Goal: Information Seeking & Learning: Learn about a topic

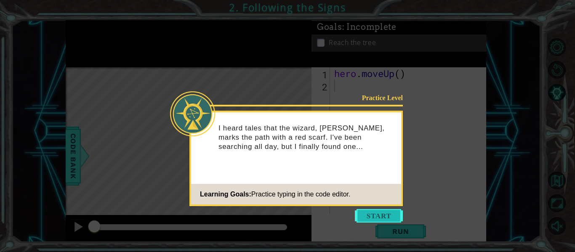
click at [384, 215] on button "Start" at bounding box center [379, 215] width 48 height 13
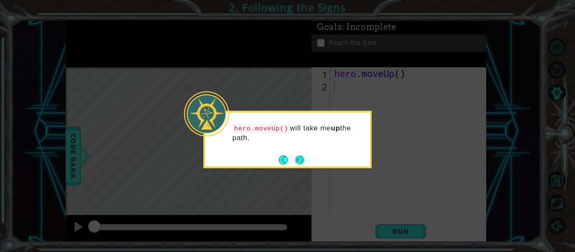
click at [298, 162] on button "Next" at bounding box center [300, 160] width 12 height 12
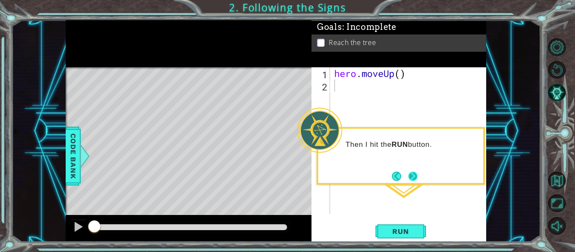
click at [414, 181] on button "Next" at bounding box center [412, 176] width 15 height 15
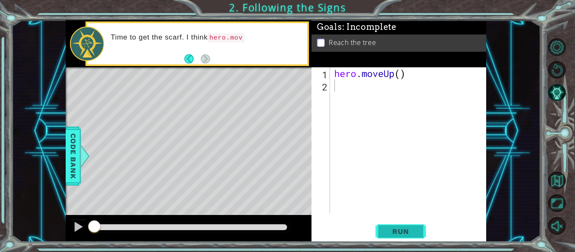
click at [397, 235] on span "Run" at bounding box center [400, 231] width 33 height 8
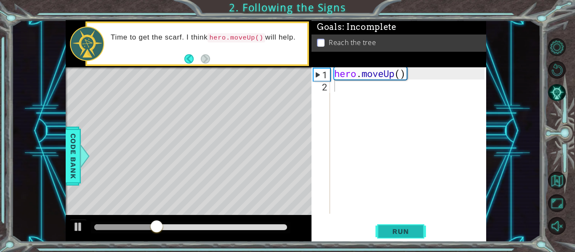
click at [413, 232] on span "Run" at bounding box center [400, 231] width 33 height 8
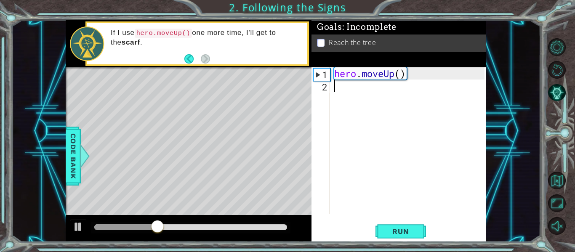
click at [345, 89] on div "hero . moveUp ( )" at bounding box center [411, 152] width 156 height 171
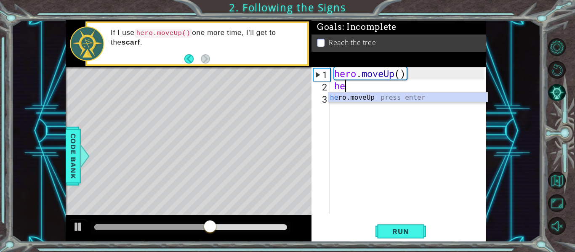
type textarea "her"
click at [397, 99] on div "her o.moveUp press enter" at bounding box center [407, 108] width 159 height 30
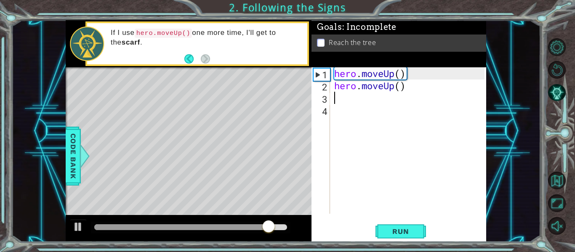
scroll to position [0, 0]
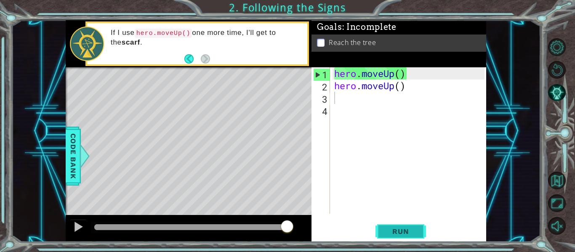
click at [403, 230] on span "Run" at bounding box center [400, 231] width 33 height 8
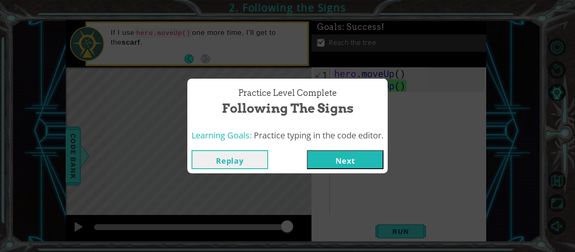
click at [353, 163] on button "Next" at bounding box center [345, 159] width 77 height 19
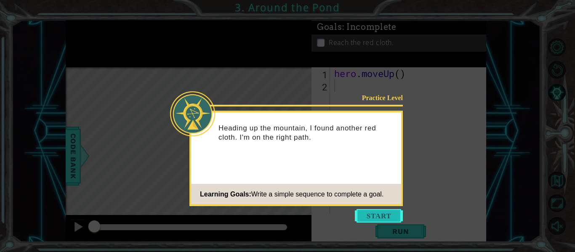
click at [369, 216] on button "Start" at bounding box center [379, 215] width 48 height 13
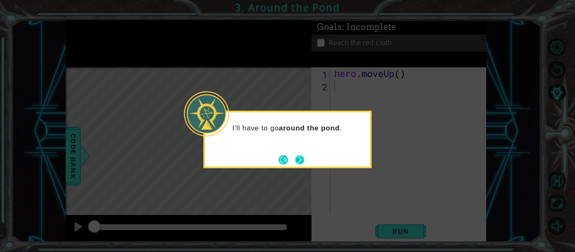
click at [298, 158] on button "Next" at bounding box center [299, 160] width 11 height 11
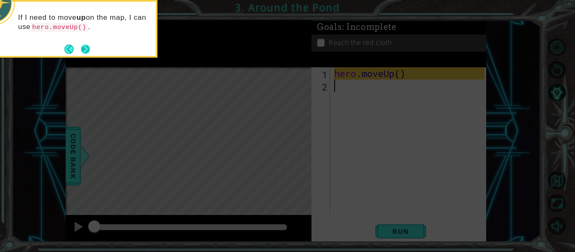
click at [85, 49] on button "Next" at bounding box center [85, 49] width 11 height 11
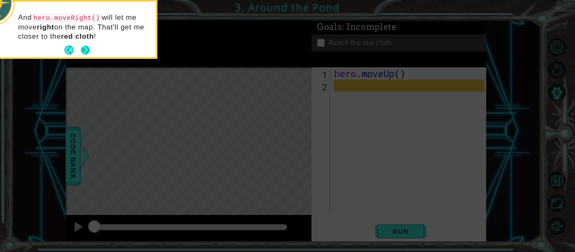
click at [83, 49] on button "Next" at bounding box center [85, 50] width 10 height 10
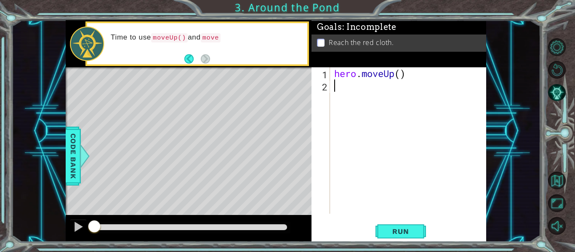
click at [344, 89] on div "hero . moveUp ( )" at bounding box center [411, 152] width 156 height 171
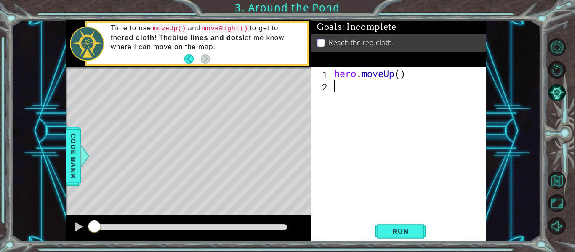
type textarea "h"
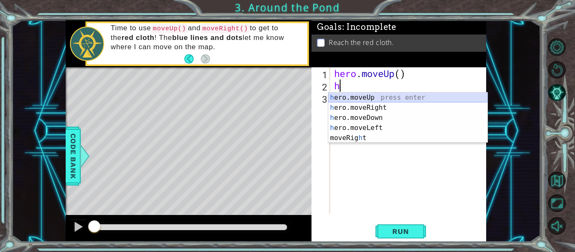
click at [369, 96] on div "h ero.moveUp press enter h ero.moveRight press enter h ero.moveDown press enter…" at bounding box center [407, 128] width 159 height 71
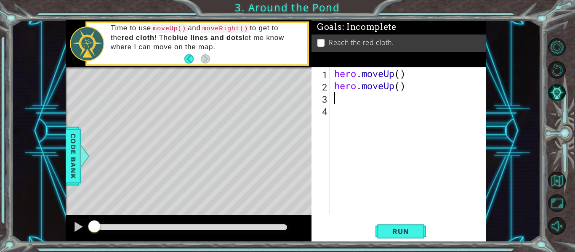
click at [344, 98] on div "hero . moveUp ( ) hero . moveUp ( )" at bounding box center [411, 152] width 156 height 171
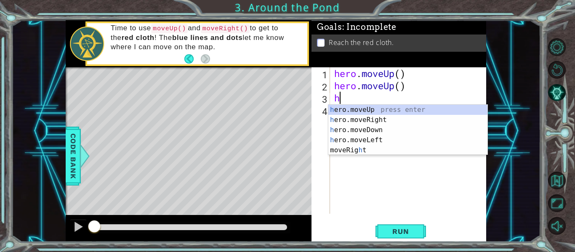
type textarea "h"
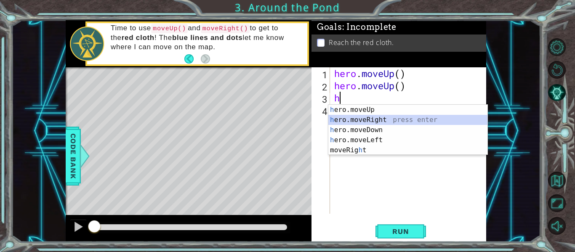
click at [352, 120] on div "h ero.moveUp press enter h ero.moveRight press enter h ero.moveDown press enter…" at bounding box center [407, 140] width 159 height 71
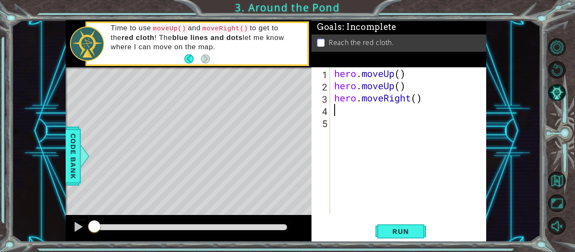
type textarea "h"
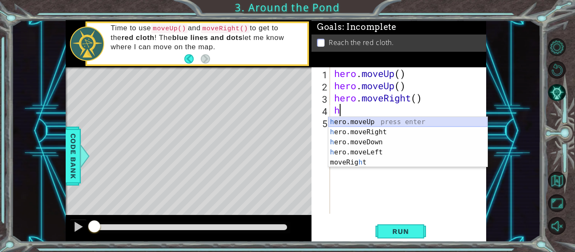
click at [364, 122] on div "h ero.moveUp press enter h ero.moveRight press enter h ero.moveDown press enter…" at bounding box center [407, 152] width 159 height 71
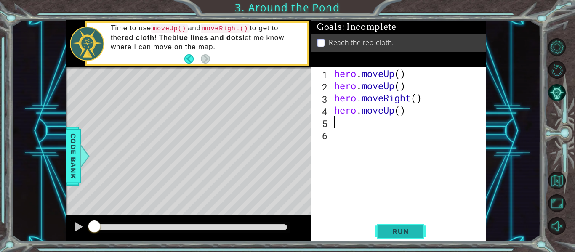
click at [404, 227] on button "Run" at bounding box center [401, 231] width 51 height 17
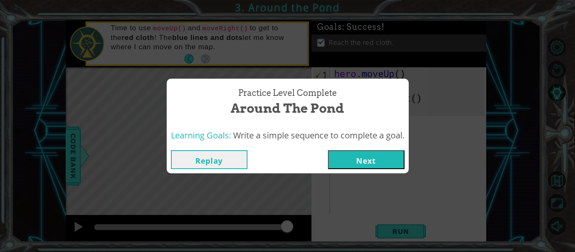
click at [350, 167] on button "Next" at bounding box center [366, 159] width 77 height 19
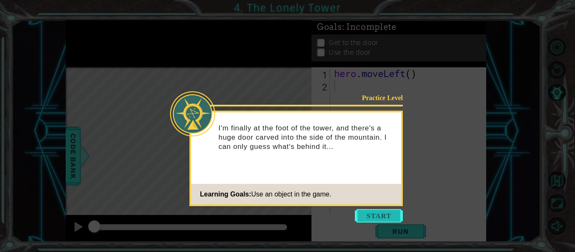
click at [384, 216] on button "Start" at bounding box center [379, 215] width 48 height 13
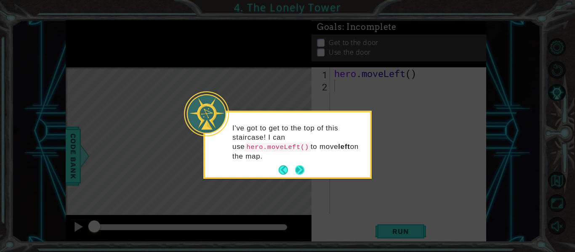
click at [299, 165] on button "Next" at bounding box center [300, 170] width 10 height 10
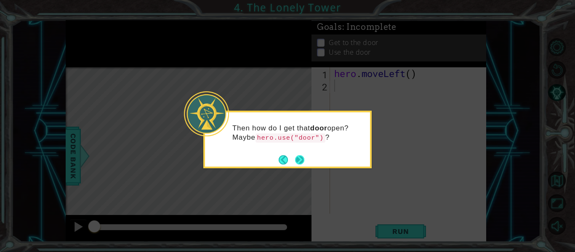
click at [299, 158] on button "Next" at bounding box center [300, 160] width 11 height 11
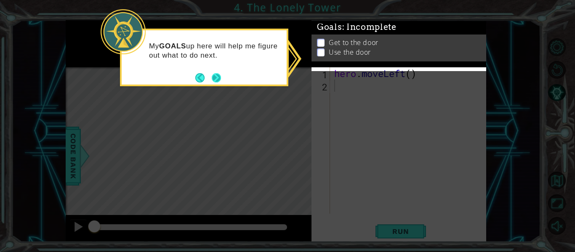
click at [219, 74] on button "Next" at bounding box center [216, 77] width 9 height 9
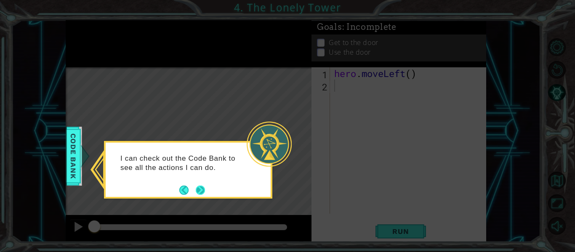
click at [203, 189] on button "Next" at bounding box center [200, 189] width 11 height 11
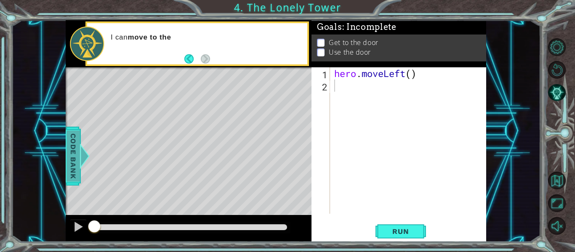
click at [67, 159] on span "Code Bank" at bounding box center [73, 156] width 13 height 51
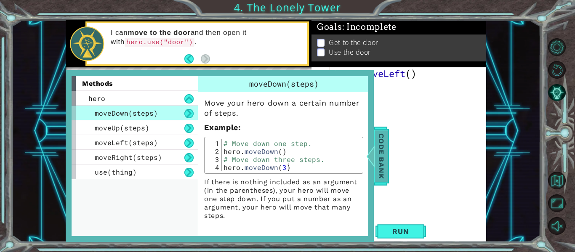
click at [381, 157] on span "Code Bank" at bounding box center [381, 156] width 13 height 51
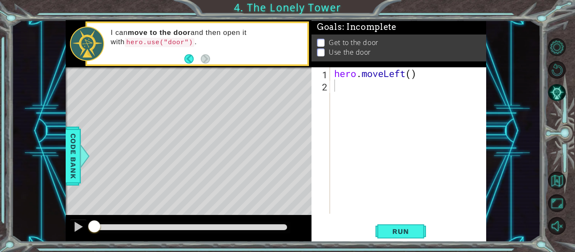
click at [352, 88] on div "hero . moveLeft ( )" at bounding box center [411, 152] width 156 height 171
click at [408, 231] on span "Run" at bounding box center [400, 231] width 33 height 8
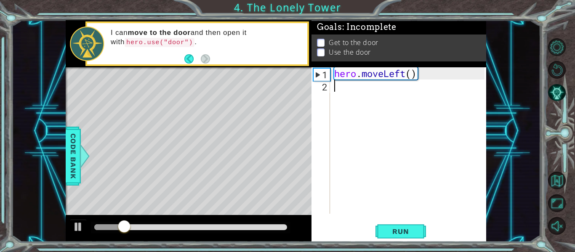
type textarea "h"
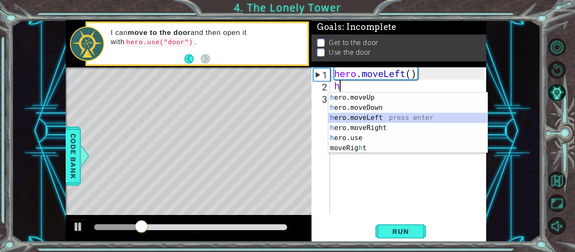
click at [376, 115] on div "h ero.moveUp press enter h ero.moveDown press enter h ero.moveLeft press enter …" at bounding box center [407, 133] width 159 height 81
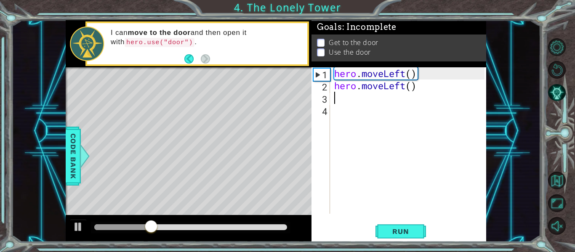
type textarea "h"
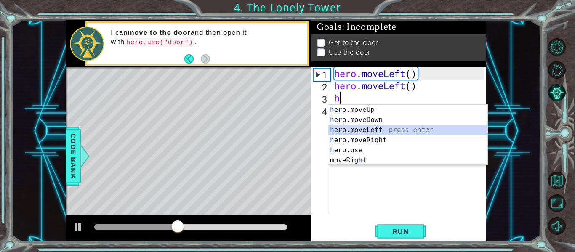
click at [377, 129] on div "h ero.moveUp press enter h ero.moveDown press enter h ero.moveLeft press enter …" at bounding box center [407, 145] width 159 height 81
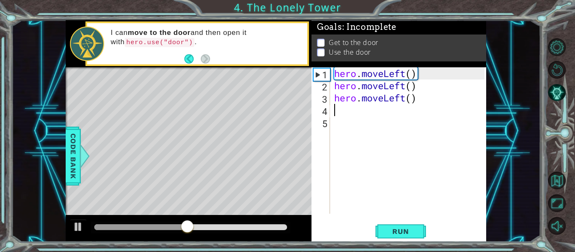
click at [349, 111] on div "hero . moveLeft ( ) hero . moveLeft ( ) hero . moveLeft ( )" at bounding box center [411, 152] width 156 height 171
type textarea "h"
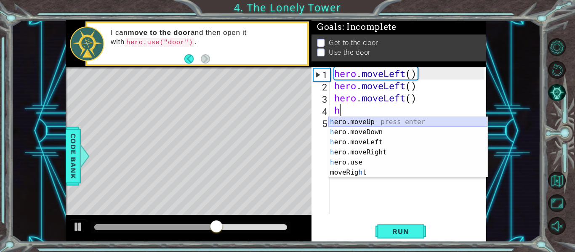
click at [344, 120] on div "h ero.moveUp press enter h ero.moveDown press enter h ero.moveLeft press enter …" at bounding box center [407, 157] width 159 height 81
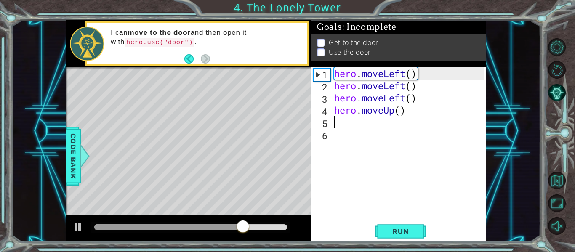
type textarea "h"
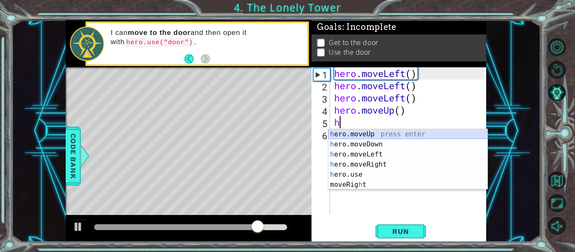
click at [344, 133] on div "h ero.moveUp press enter h ero.moveDown press enter h ero.moveLeft press enter …" at bounding box center [407, 169] width 159 height 81
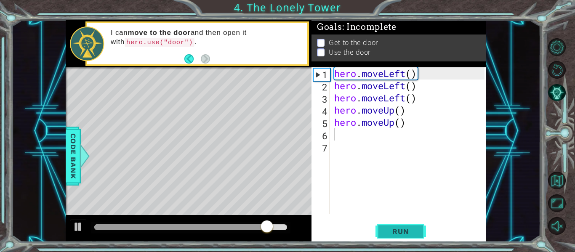
click at [397, 226] on button "Run" at bounding box center [401, 231] width 51 height 17
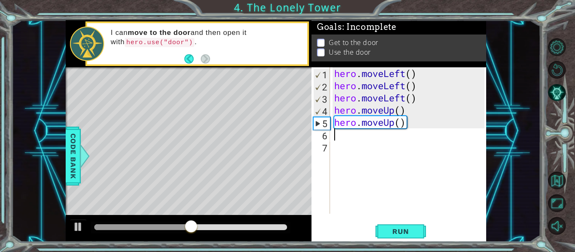
type textarea "h"
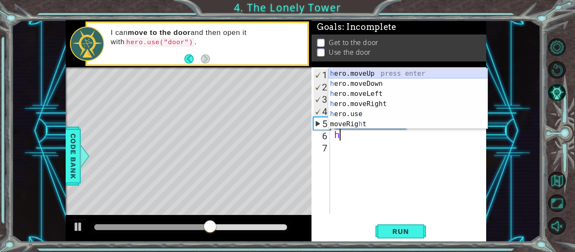
click at [348, 75] on div "h ero.moveUp press enter h ero.moveDown press enter h ero.moveLeft press enter …" at bounding box center [407, 109] width 159 height 81
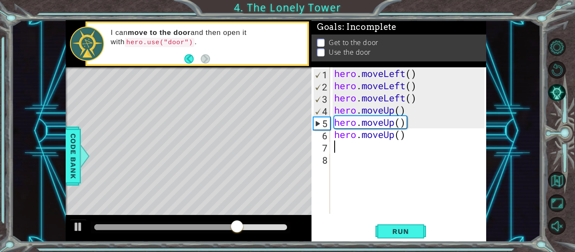
type textarea "h"
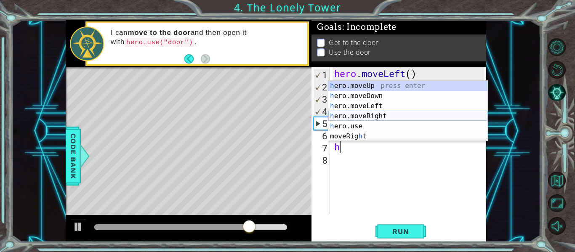
click at [378, 115] on div "h ero.moveUp press enter h ero.moveDown press enter h ero.moveLeft press enter …" at bounding box center [407, 121] width 159 height 81
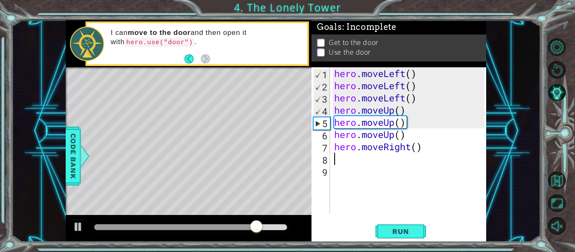
type textarea "h"
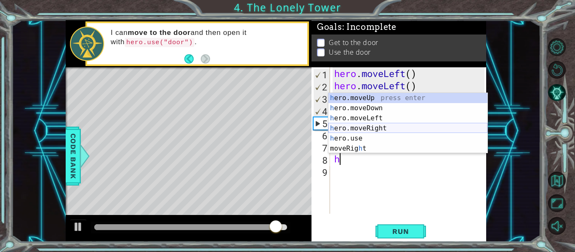
click at [381, 125] on div "h ero.moveUp press enter h ero.moveDown press enter h ero.moveLeft press enter …" at bounding box center [407, 133] width 159 height 81
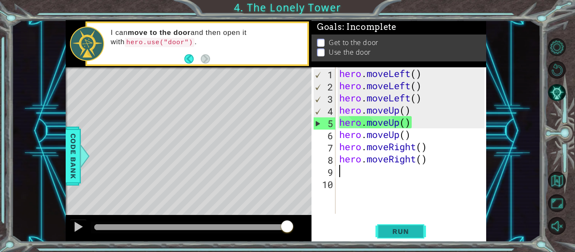
click at [398, 229] on span "Run" at bounding box center [400, 231] width 33 height 8
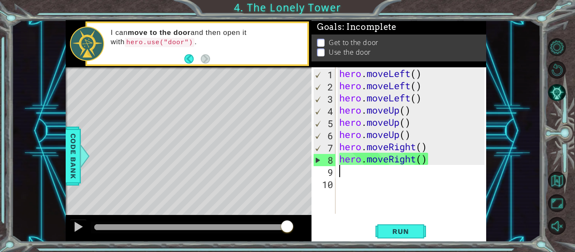
type textarea "h"
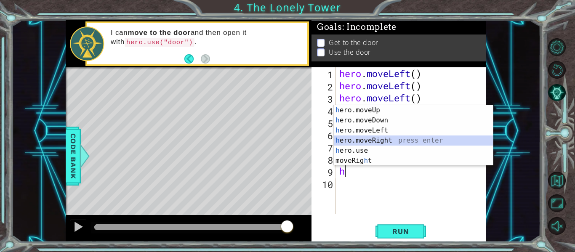
click at [383, 141] on div "h ero.moveUp press enter h ero.moveDown press enter h ero.moveLeft press enter …" at bounding box center [413, 145] width 159 height 81
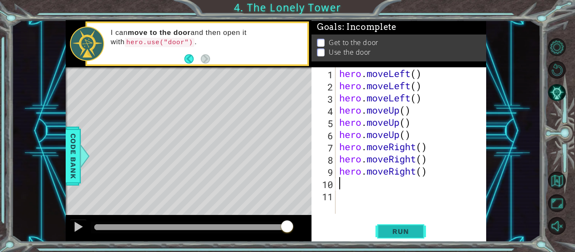
click at [412, 232] on span "Run" at bounding box center [400, 231] width 33 height 8
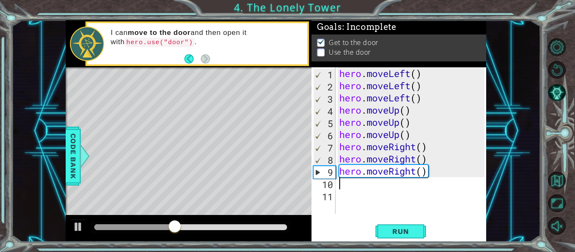
click at [344, 184] on div "hero . moveLeft ( ) hero . moveLeft ( ) hero . moveLeft ( ) hero . moveUp ( ) h…" at bounding box center [413, 152] width 151 height 171
type textarea "h"
click at [75, 152] on span "Code Bank" at bounding box center [73, 156] width 13 height 51
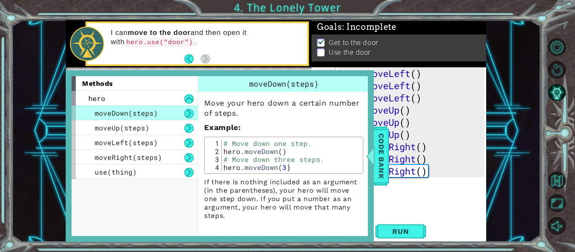
click at [49, 168] on div "1 ההההההההההההההההההההההההההההההההההההההההההההההההההההההההההההההההההההההההההההה…" at bounding box center [275, 131] width 529 height 222
click at [381, 174] on span "Code Bank" at bounding box center [382, 156] width 13 height 51
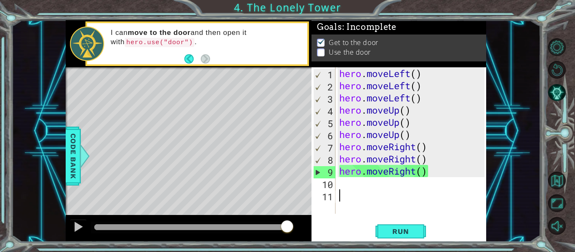
click at [344, 191] on div "hero . moveLeft ( ) hero . moveLeft ( ) hero . moveLeft ( ) hero . moveUp ( ) h…" at bounding box center [413, 152] width 151 height 171
click at [344, 188] on div "hero . moveLeft ( ) hero . moveLeft ( ) hero . moveLeft ( ) hero . moveUp ( ) h…" at bounding box center [413, 152] width 151 height 171
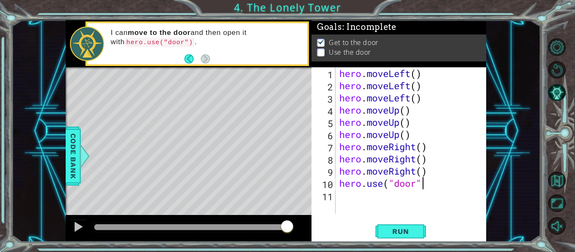
scroll to position [0, 4]
type textarea "hero.use("door")"
click at [398, 231] on span "Run" at bounding box center [400, 231] width 33 height 8
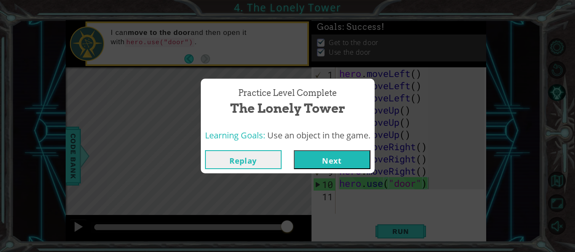
click at [350, 161] on button "Next" at bounding box center [332, 159] width 77 height 19
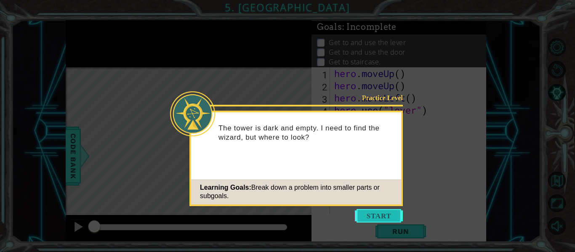
click at [387, 216] on button "Start" at bounding box center [379, 215] width 48 height 13
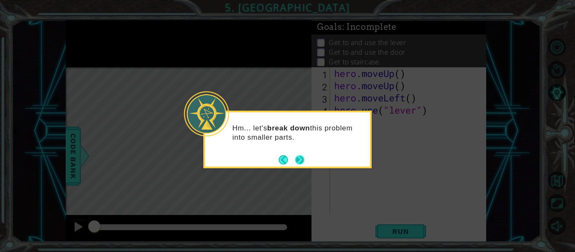
click at [302, 156] on button "Next" at bounding box center [300, 160] width 16 height 16
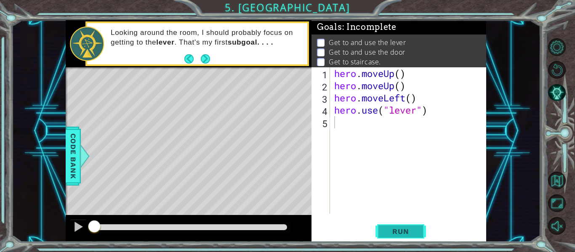
click at [408, 227] on button "Run" at bounding box center [401, 231] width 51 height 17
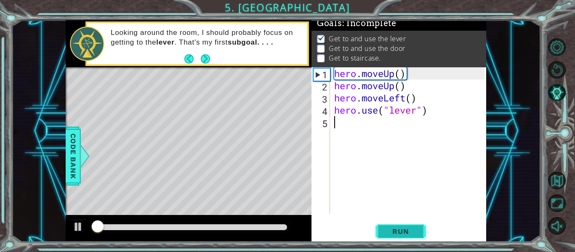
scroll to position [7, 0]
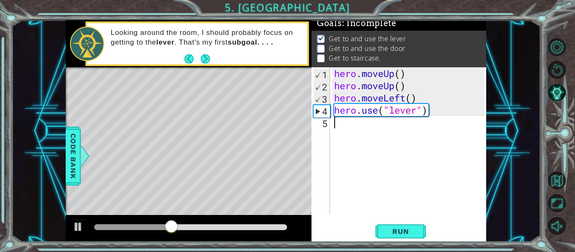
type textarea "h"
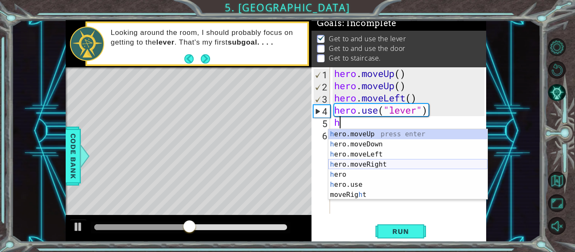
click at [370, 166] on div "h ero.moveUp press enter h ero.moveDown press enter h ero.moveLeft press enter …" at bounding box center [407, 174] width 159 height 91
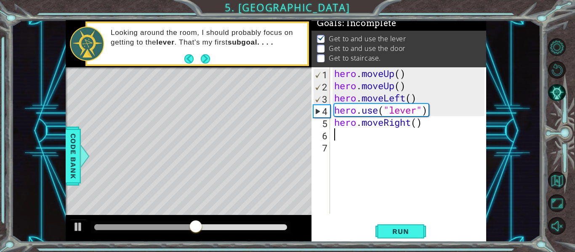
type textarea "h"
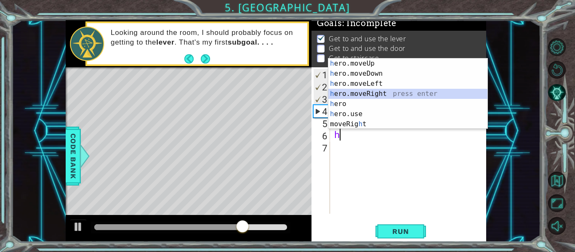
click at [370, 91] on div "h ero.moveUp press enter h ero.moveDown press enter h ero.moveLeft press enter …" at bounding box center [407, 104] width 159 height 91
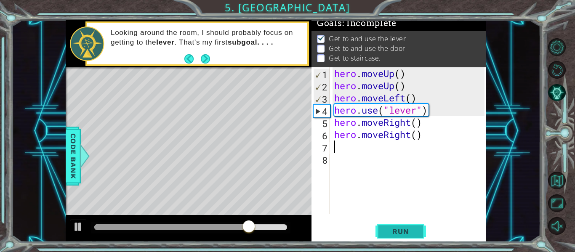
click at [417, 233] on span "Run" at bounding box center [400, 231] width 33 height 8
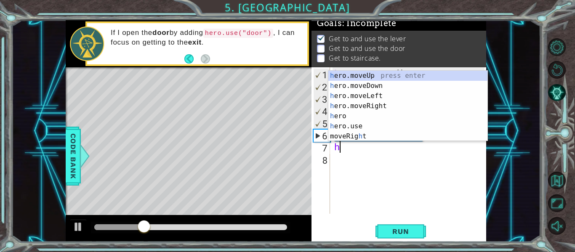
type textarea "he"
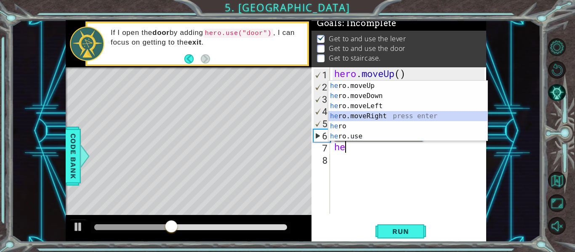
click at [381, 117] on div "he ro.moveUp press enter he ro.moveDown press enter he ro.moveLeft press enter …" at bounding box center [407, 121] width 159 height 81
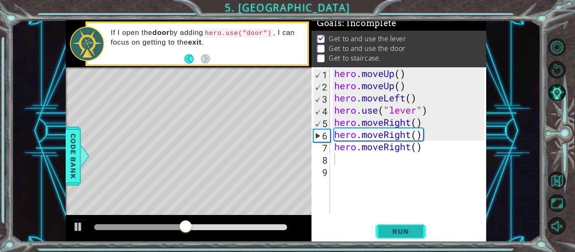
click at [411, 230] on span "Run" at bounding box center [400, 231] width 33 height 8
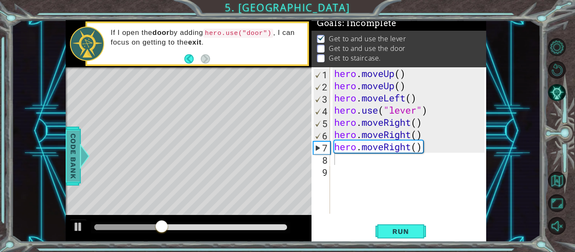
click at [75, 158] on span "Code Bank" at bounding box center [73, 156] width 13 height 51
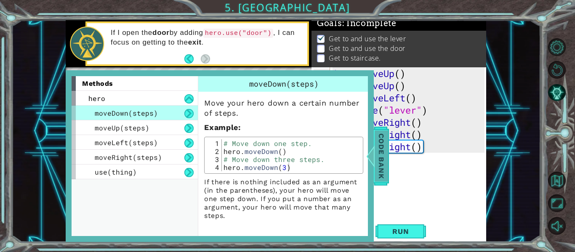
click at [381, 158] on span "Code Bank" at bounding box center [381, 156] width 13 height 51
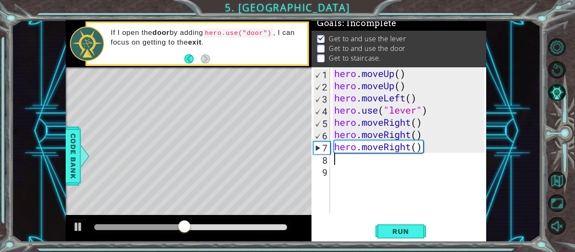
click at [338, 160] on div "hero . moveUp ( ) hero . moveUp ( ) hero . moveLeft ( ) hero . use ( "lever" ) …" at bounding box center [411, 152] width 156 height 171
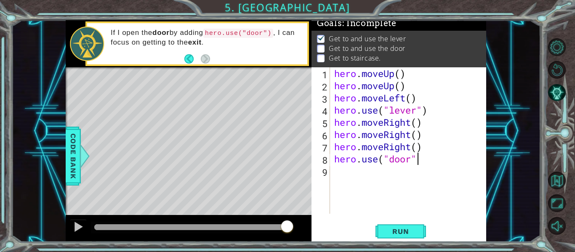
scroll to position [0, 4]
type textarea "hero.use("door")"
click at [400, 228] on span "Run" at bounding box center [400, 231] width 33 height 8
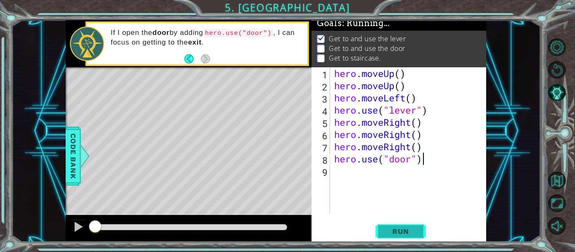
scroll to position [7, 0]
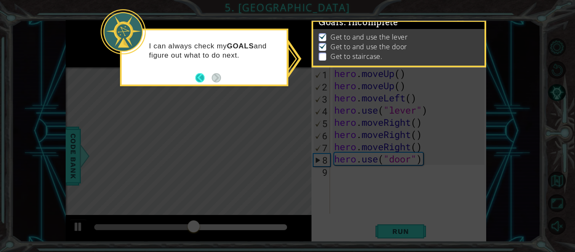
click at [202, 78] on button "Back" at bounding box center [203, 77] width 16 height 9
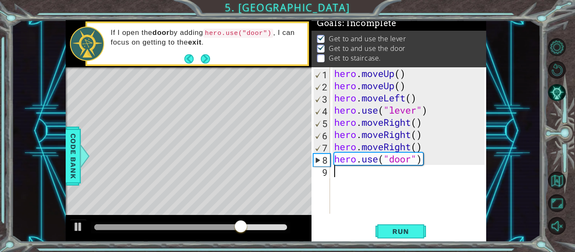
click at [340, 174] on div "hero . moveUp ( ) hero . moveUp ( ) hero . moveLeft ( ) hero . use ( "lever" ) …" at bounding box center [411, 152] width 156 height 171
type textarea "h"
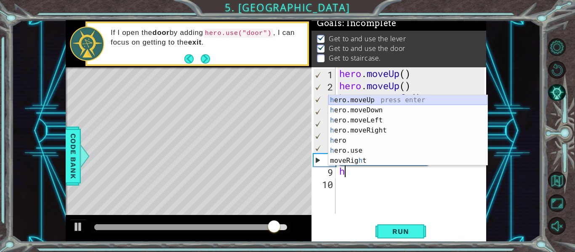
click at [362, 100] on div "h ero.moveUp press enter h ero.moveDown press enter h ero.moveLeft press enter …" at bounding box center [407, 140] width 159 height 91
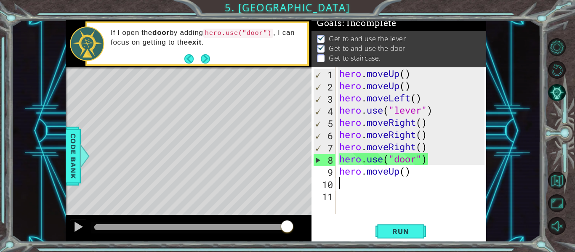
click at [355, 186] on div "hero . moveUp ( ) hero . moveUp ( ) hero . moveLeft ( ) hero . use ( "lever" ) …" at bounding box center [413, 152] width 151 height 171
type textarea "h"
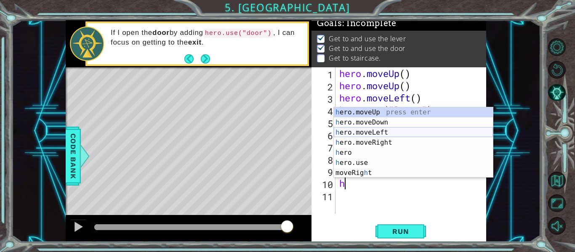
click at [376, 131] on div "h ero.moveUp press enter h ero.moveDown press enter h ero.moveLeft press enter …" at bounding box center [413, 152] width 159 height 91
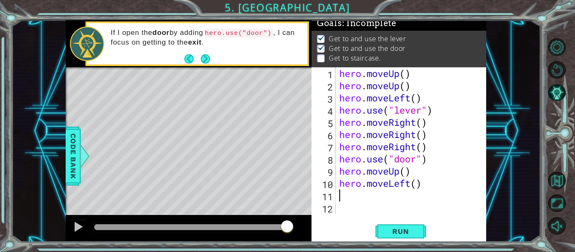
type textarea "h"
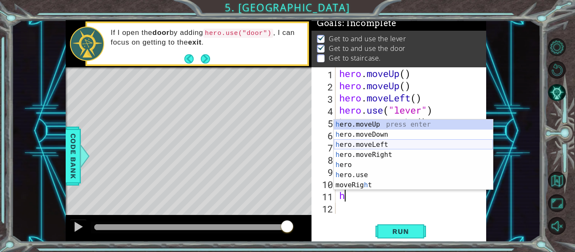
click at [381, 144] on div "h ero.moveUp press enter h ero.moveDown press enter h ero.moveLeft press enter …" at bounding box center [413, 165] width 159 height 91
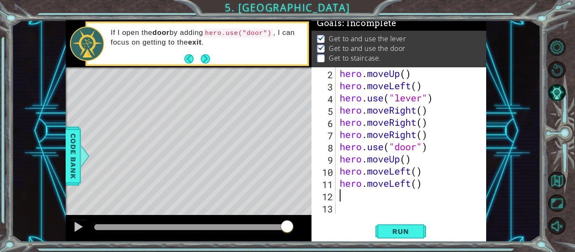
scroll to position [12, 0]
type textarea "h"
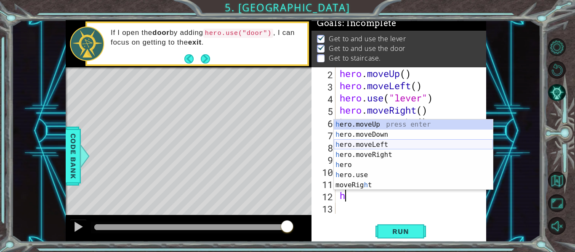
click at [376, 144] on div "h ero.moveUp press enter h ero.moveDown press enter h ero.moveLeft press enter …" at bounding box center [413, 165] width 159 height 91
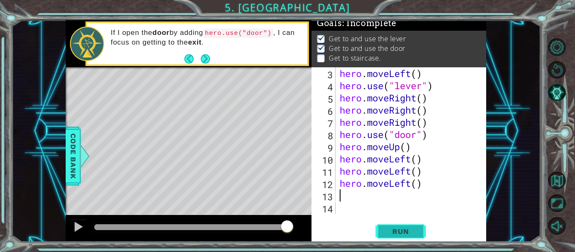
scroll to position [24, 0]
click at [400, 232] on span "Run" at bounding box center [400, 231] width 33 height 8
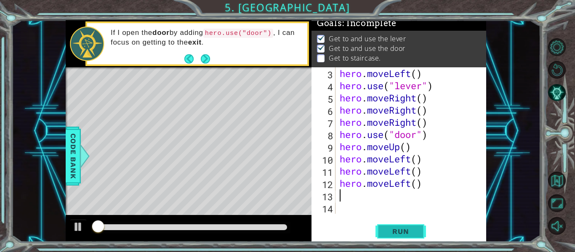
scroll to position [7, 0]
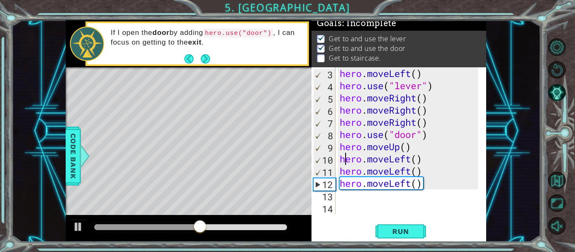
click at [343, 160] on div "hero . moveLeft ( ) hero . use ( "lever" ) hero . moveRight ( ) hero . moveRigh…" at bounding box center [410, 152] width 144 height 171
click at [411, 161] on div "hero . moveLeft ( ) hero . use ( "lever" ) hero . moveRight ( ) hero . moveRigh…" at bounding box center [410, 152] width 144 height 171
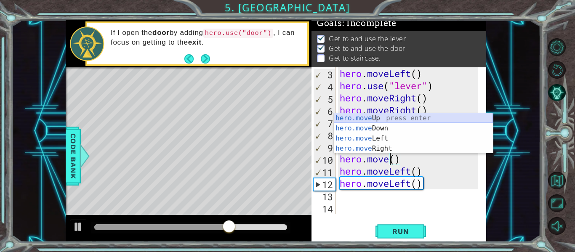
click at [367, 115] on div "hero.move Up press enter hero.move Down press enter hero.move Left press enter …" at bounding box center [413, 143] width 159 height 61
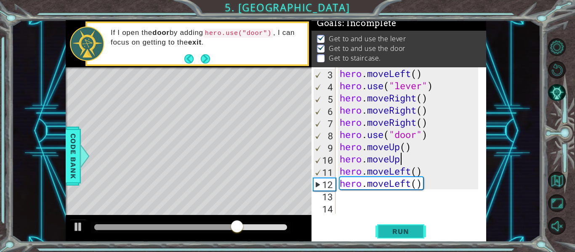
click at [405, 235] on span "Run" at bounding box center [400, 231] width 33 height 8
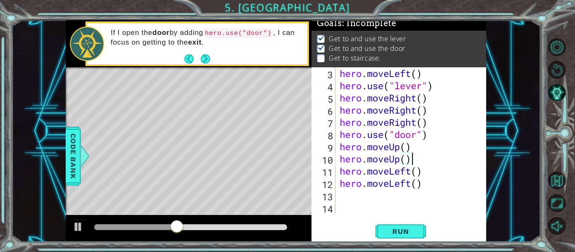
scroll to position [0, 3]
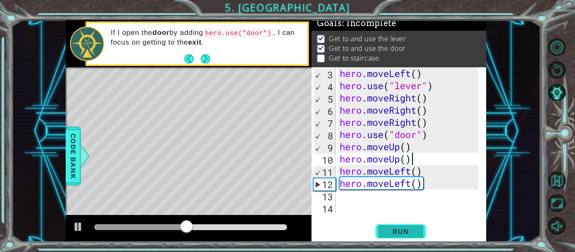
type textarea "hero.moveUp()"
click at [411, 229] on span "Run" at bounding box center [400, 231] width 33 height 8
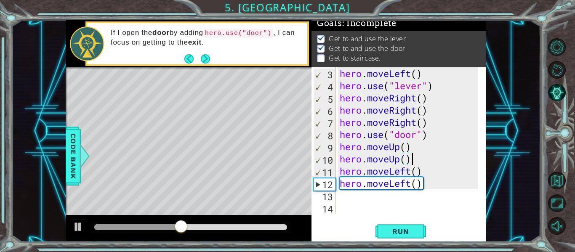
click at [346, 200] on div "hero . moveLeft ( ) hero . use ( "lever" ) hero . moveRight ( ) hero . moveRigh…" at bounding box center [410, 152] width 144 height 171
type textarea "h"
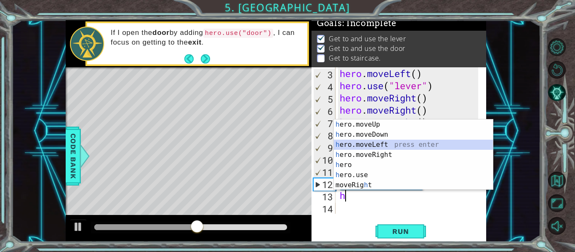
click at [375, 145] on div "h ero.moveUp press enter h ero.moveDown press enter h ero.moveLeft press enter …" at bounding box center [413, 165] width 159 height 91
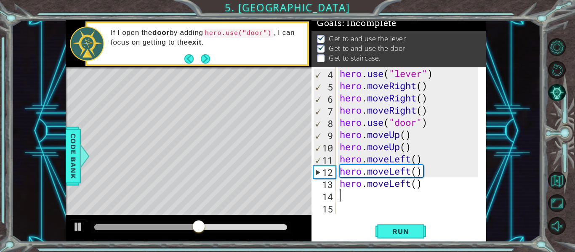
scroll to position [37, 0]
type textarea "h"
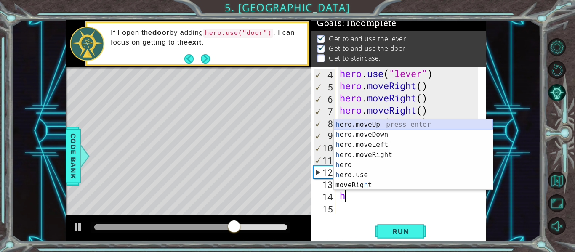
click at [374, 125] on div "h ero.moveUp press enter h ero.moveDown press enter h ero.moveLeft press enter …" at bounding box center [413, 165] width 159 height 91
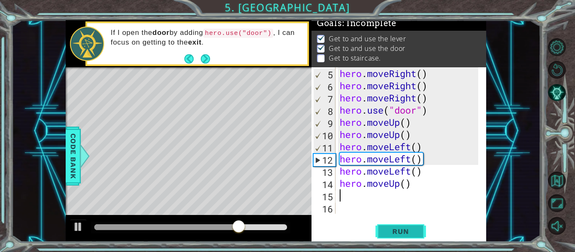
click at [408, 227] on span "Run" at bounding box center [400, 231] width 33 height 8
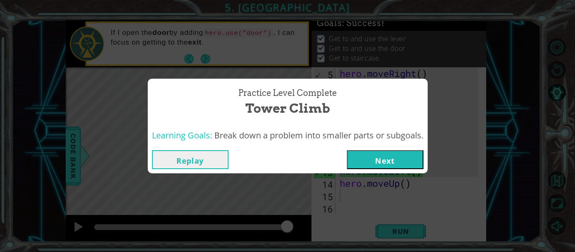
click at [392, 160] on button "Next" at bounding box center [385, 159] width 77 height 19
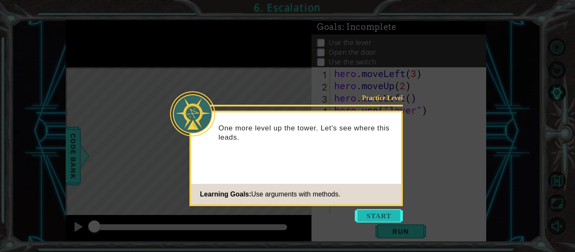
click at [369, 212] on button "Start" at bounding box center [379, 215] width 48 height 13
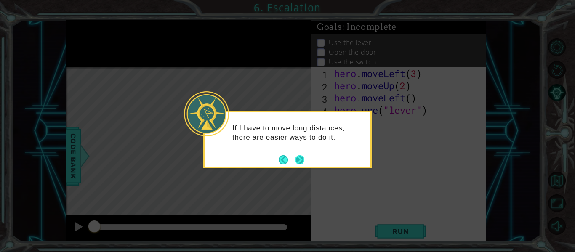
click at [298, 158] on button "Next" at bounding box center [300, 160] width 14 height 14
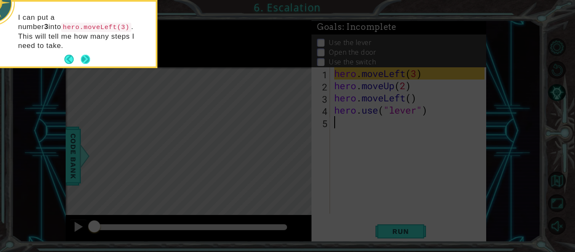
click at [82, 55] on button "Next" at bounding box center [85, 60] width 10 height 10
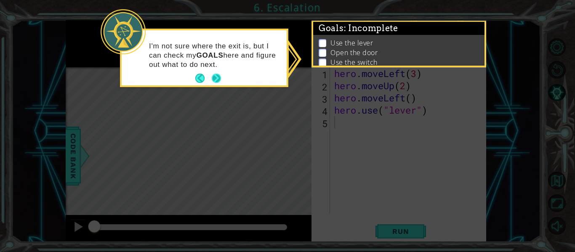
click at [220, 77] on button "Next" at bounding box center [216, 78] width 9 height 9
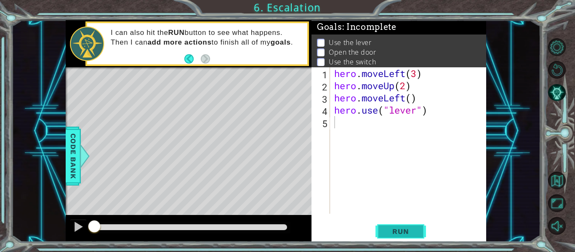
click at [416, 231] on span "Run" at bounding box center [400, 231] width 33 height 8
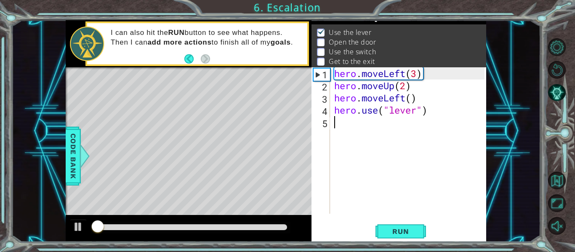
scroll to position [12, 0]
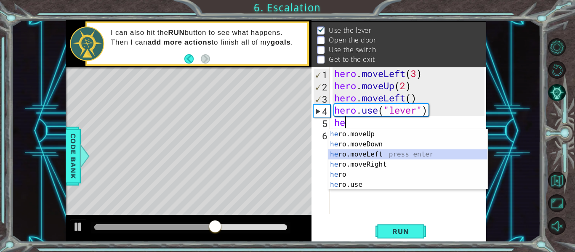
click at [375, 155] on div "he ro.moveUp press enter he ro.moveDown press enter he ro.moveLeft press enter …" at bounding box center [407, 169] width 159 height 81
type textarea "hero.moveLeft(1)"
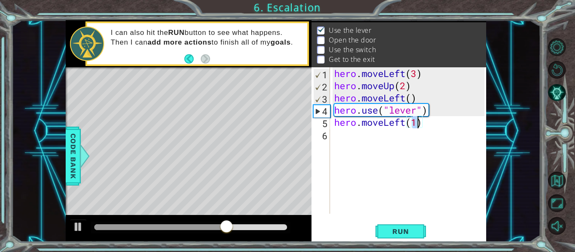
click at [344, 135] on div "hero . moveLeft ( 3 ) hero . moveUp ( 2 ) hero . moveLeft ( ) hero . use ( "lev…" at bounding box center [411, 152] width 156 height 171
click at [405, 232] on span "Run" at bounding box center [400, 231] width 33 height 8
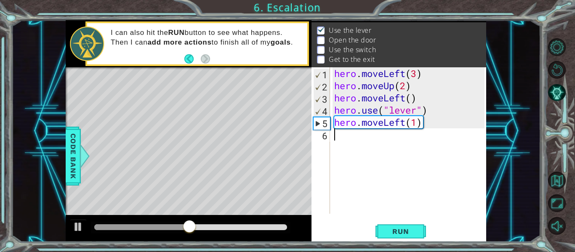
click at [341, 139] on div "hero . moveLeft ( 3 ) hero . moveUp ( 2 ) hero . moveLeft ( ) hero . use ( "lev…" at bounding box center [411, 152] width 156 height 171
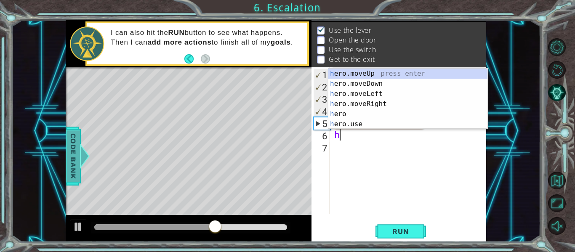
click at [80, 153] on div at bounding box center [85, 156] width 11 height 25
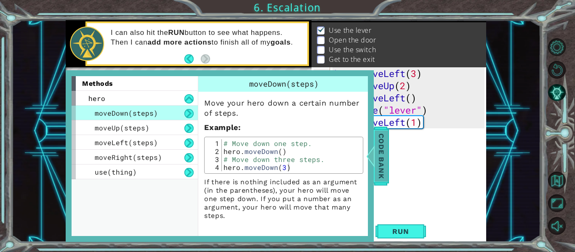
click at [380, 152] on span "Code Bank" at bounding box center [381, 156] width 13 height 51
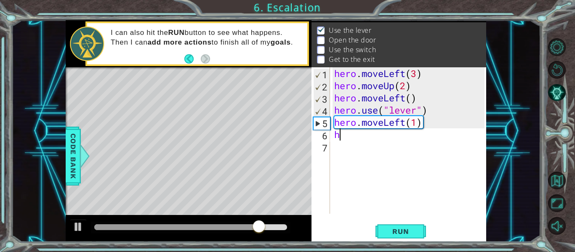
click at [340, 135] on div "hero . moveLeft ( 3 ) hero . moveUp ( 2 ) hero . moveLeft ( ) hero . use ( "lev…" at bounding box center [411, 152] width 156 height 171
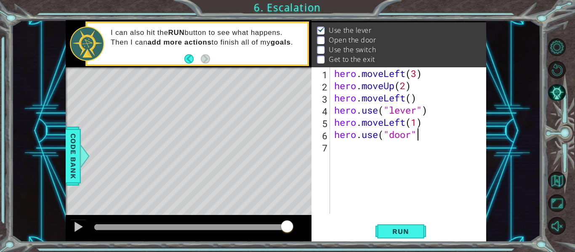
scroll to position [0, 4]
type textarea "hero.use("door")"
click at [403, 234] on span "Run" at bounding box center [400, 231] width 33 height 8
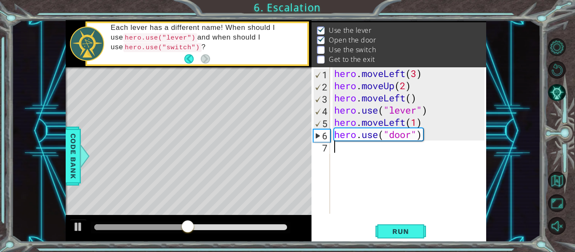
click at [345, 152] on div "hero . moveLeft ( 3 ) hero . moveUp ( 2 ) hero . moveLeft ( ) hero . use ( "lev…" at bounding box center [411, 152] width 156 height 171
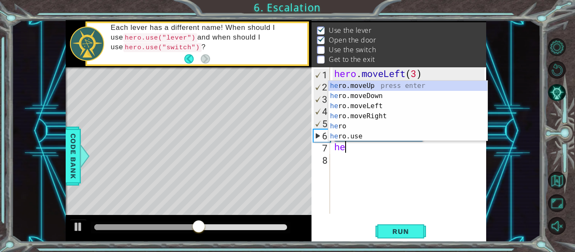
scroll to position [0, 0]
click at [372, 86] on div "her o.moveUp press enter her o.moveDown press enter her o.moveLeft press enter …" at bounding box center [407, 121] width 159 height 81
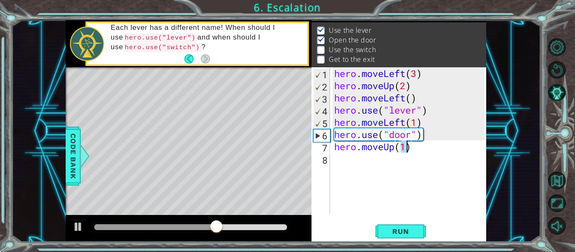
click at [408, 147] on div "hero . moveLeft ( 3 ) hero . moveUp ( 2 ) hero . moveLeft ( ) hero . use ( "lev…" at bounding box center [409, 140] width 152 height 147
type textarea "hero.moveUp(2)"
click at [407, 232] on span "Run" at bounding box center [400, 231] width 33 height 8
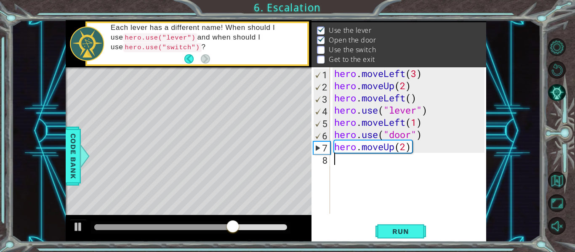
click at [339, 160] on div "hero . moveLeft ( 3 ) hero . moveUp ( 2 ) hero . moveLeft ( ) hero . use ( "lev…" at bounding box center [411, 152] width 156 height 171
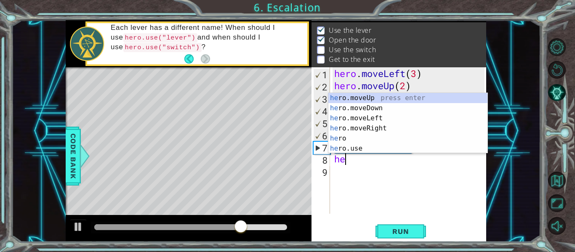
scroll to position [0, 0]
click at [372, 127] on div "her o.moveUp press enter her o.moveDown press enter her o.moveLeft press enter …" at bounding box center [407, 133] width 159 height 81
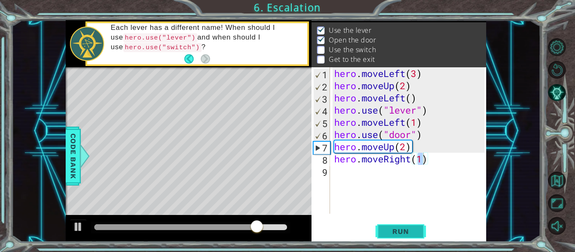
click at [401, 232] on span "Run" at bounding box center [400, 231] width 33 height 8
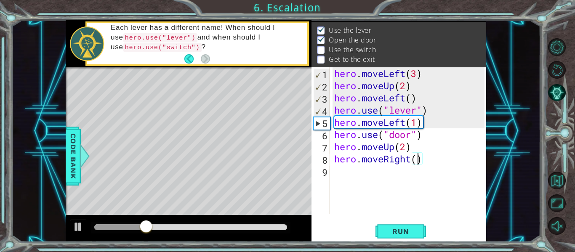
scroll to position [0, 4]
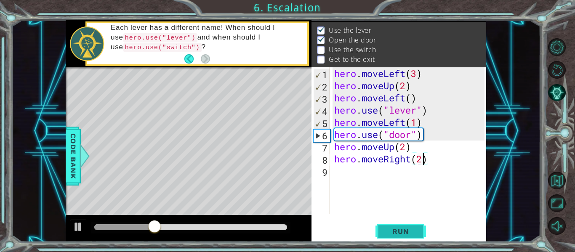
type textarea "hero.moveRight(2)"
click at [403, 232] on span "Run" at bounding box center [400, 231] width 33 height 8
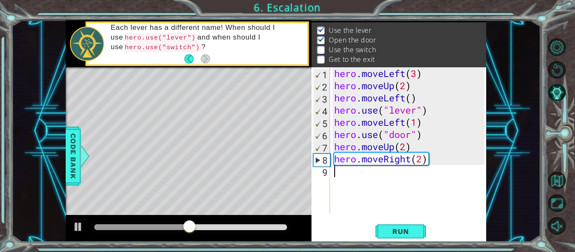
click at [342, 176] on div "hero . moveLeft ( 3 ) hero . moveUp ( 2 ) hero . moveLeft ( ) hero . use ( "lev…" at bounding box center [411, 152] width 156 height 171
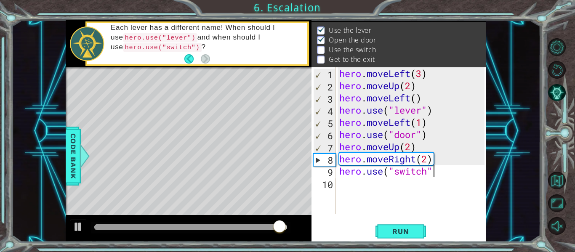
scroll to position [0, 4]
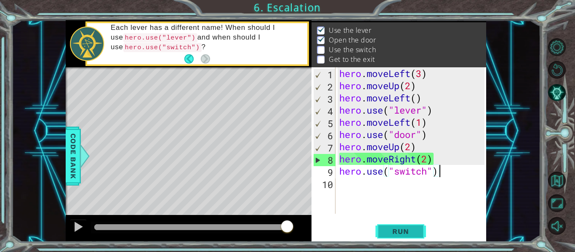
type textarea "hero.use("switch")"
click at [410, 233] on span "Run" at bounding box center [400, 231] width 33 height 8
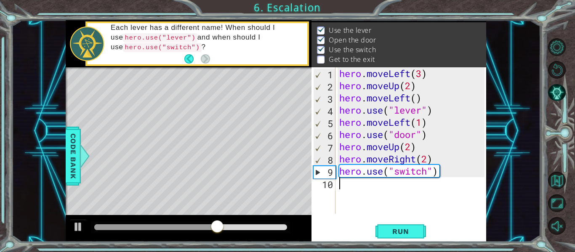
click at [351, 187] on div "hero . moveLeft ( 3 ) hero . moveUp ( 2 ) hero . moveLeft ( ) hero . use ( "lev…" at bounding box center [413, 152] width 151 height 171
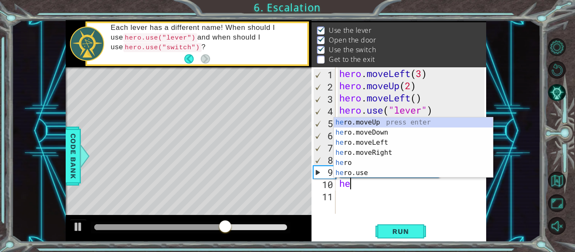
scroll to position [0, 0]
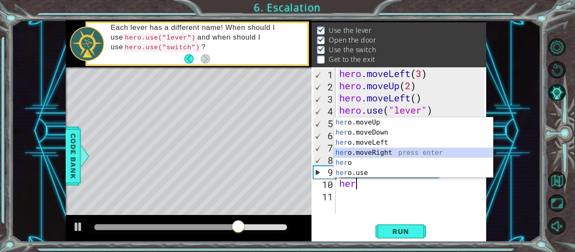
click at [384, 152] on div "her o.moveUp press enter her o.moveDown press enter her o.moveLeft press enter …" at bounding box center [413, 157] width 159 height 81
type textarea "hero.moveRight(1)"
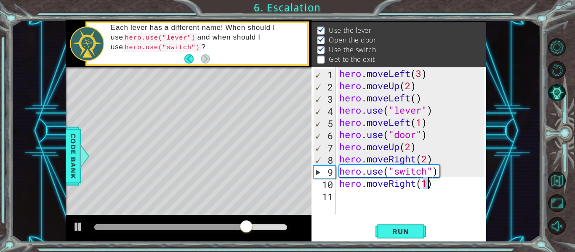
click at [347, 197] on div "hero . moveLeft ( 3 ) hero . moveUp ( 2 ) hero . moveLeft ( ) hero . use ( "lev…" at bounding box center [413, 152] width 151 height 171
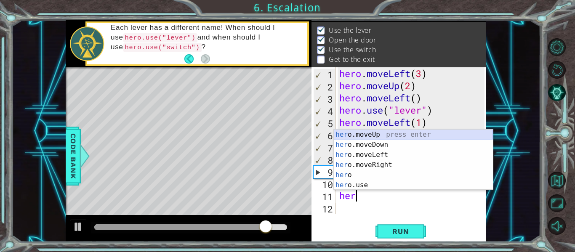
click at [362, 134] on div "her o.moveUp press enter her o.moveDown press enter her o.moveLeft press enter …" at bounding box center [413, 170] width 159 height 81
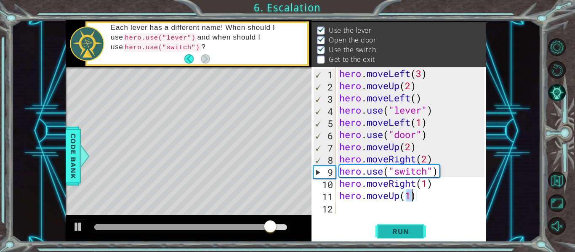
type textarea "hero.moveUp(1)"
click at [394, 231] on span "Run" at bounding box center [400, 231] width 33 height 8
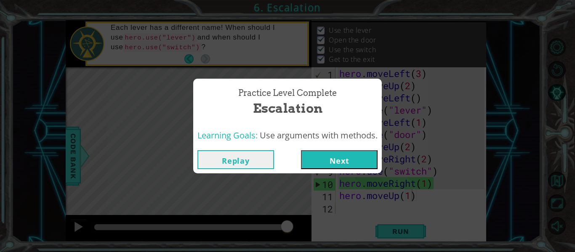
click at [332, 159] on button "Next" at bounding box center [339, 159] width 77 height 19
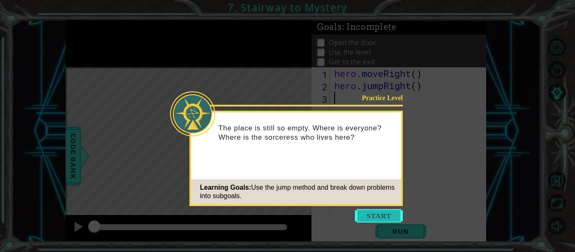
click at [380, 213] on button "Start" at bounding box center [379, 215] width 48 height 13
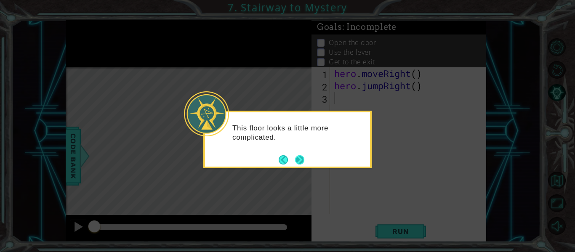
click at [302, 159] on button "Next" at bounding box center [300, 160] width 14 height 14
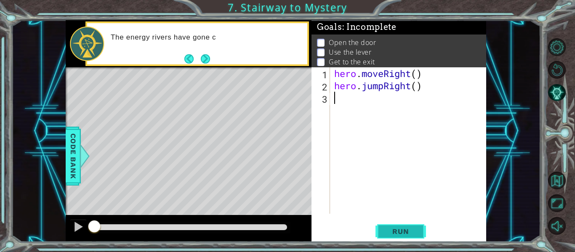
click at [394, 239] on button "Run" at bounding box center [401, 231] width 51 height 17
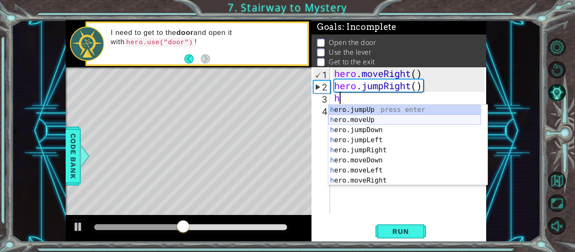
click at [372, 118] on div "h ero.jumpUp press enter h ero.moveUp press enter h ero.jumpDown press enter h …" at bounding box center [404, 155] width 153 height 101
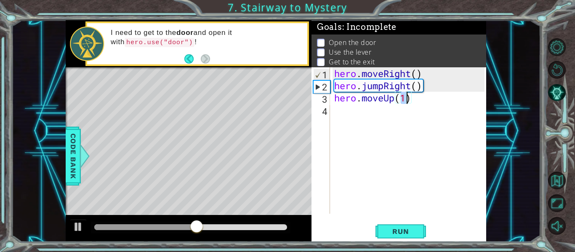
scroll to position [0, 3]
type textarea "hero.moveUp(1)"
click at [326, 113] on div "4" at bounding box center [321, 111] width 17 height 12
type textarea "h"
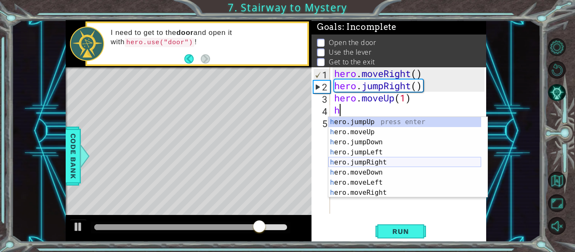
click at [379, 161] on div "h ero.jumpUp press enter h ero.moveUp press enter h ero.jumpDown press enter h …" at bounding box center [404, 167] width 153 height 101
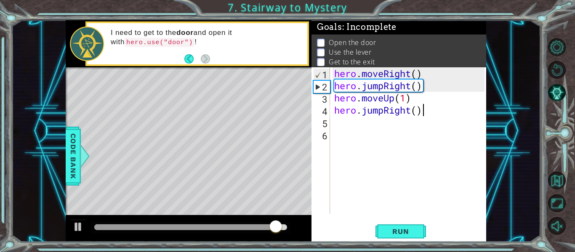
click at [425, 112] on div "hero . moveRight ( ) hero . jumpRight ( ) hero . moveUp ( 1 ) hero . jumpRight …" at bounding box center [411, 152] width 156 height 171
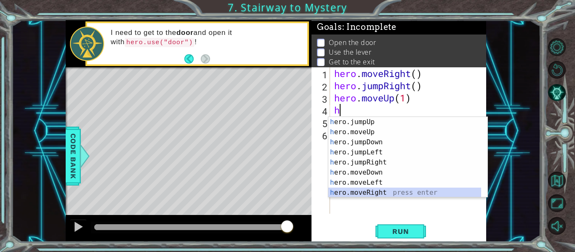
drag, startPoint x: 382, startPoint y: 192, endPoint x: 370, endPoint y: 181, distance: 16.4
click at [370, 181] on div "h ero.jumpUp press enter h ero.moveUp press enter h ero.jumpDown press enter h …" at bounding box center [404, 167] width 153 height 101
type textarea "hero.moveRight(1)"
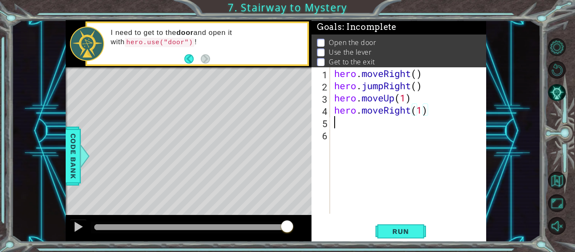
click at [336, 125] on div "hero . moveRight ( ) hero . jumpRight ( ) hero . moveUp ( 1 ) hero . moveRight …" at bounding box center [411, 152] width 156 height 171
type textarea "hero.use("door")"
click at [409, 229] on span "Run" at bounding box center [400, 231] width 33 height 8
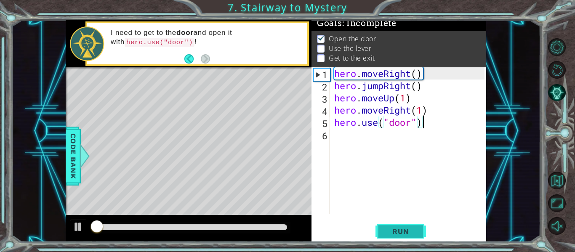
scroll to position [7, 0]
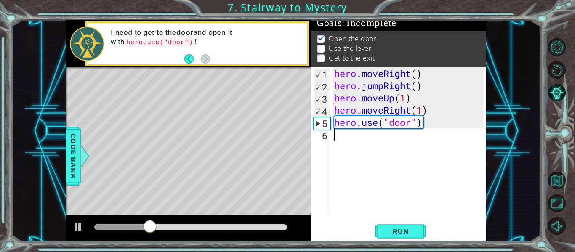
click at [341, 143] on div "hero . moveRight ( ) hero . jumpRight ( ) hero . moveUp ( 1 ) hero . moveRight …" at bounding box center [411, 152] width 156 height 171
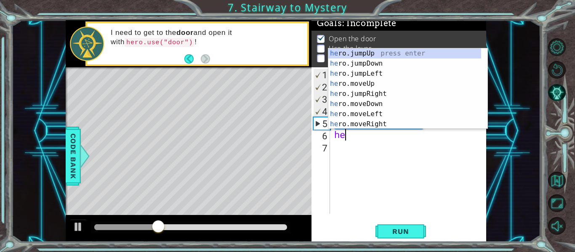
scroll to position [0, 0]
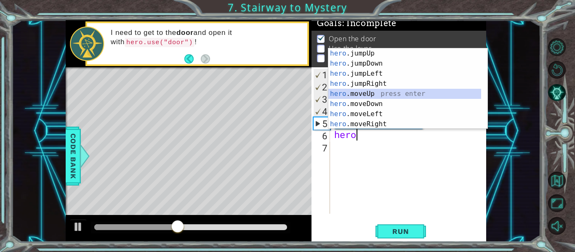
click at [371, 92] on div "hero .jumpUp press enter hero .jumpDown press enter hero .jumpLeft press enter …" at bounding box center [404, 98] width 153 height 101
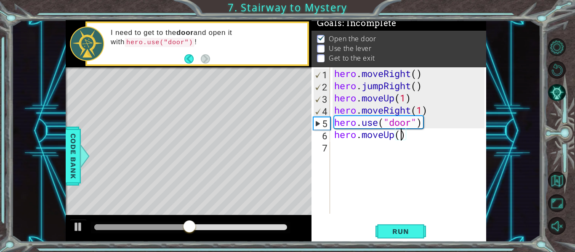
type textarea "hero.moveUp(2)"
click at [346, 148] on div "hero . moveRight ( ) hero . jumpRight ( ) hero . moveUp ( 1 ) hero . moveRight …" at bounding box center [411, 152] width 156 height 171
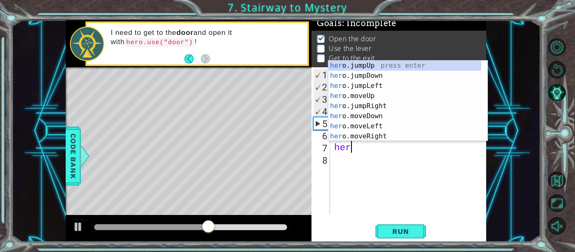
scroll to position [0, 0]
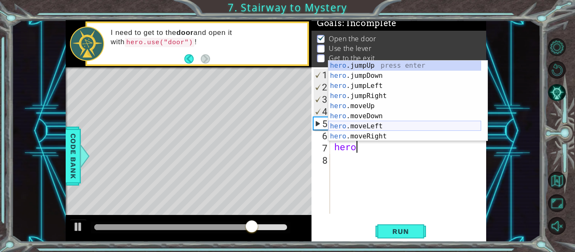
click at [380, 124] on div "hero .jumpUp press enter hero .jumpDown press enter hero .jumpLeft press enter …" at bounding box center [404, 111] width 153 height 101
type textarea "hero.moveLeft(1)"
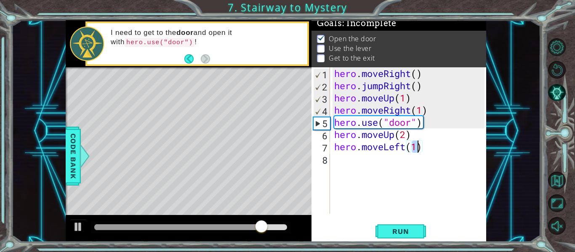
click at [336, 160] on div "hero . moveRight ( ) hero . jumpRight ( ) hero . moveUp ( 1 ) hero . moveRight …" at bounding box center [411, 152] width 156 height 171
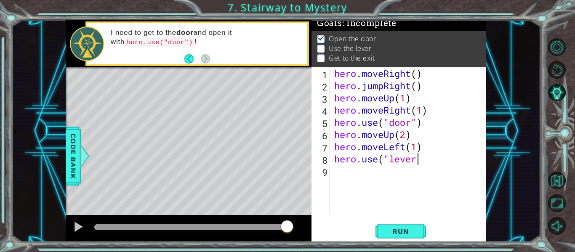
scroll to position [0, 4]
type textarea "hero.use("lever")"
click at [415, 234] on span "Run" at bounding box center [400, 231] width 33 height 8
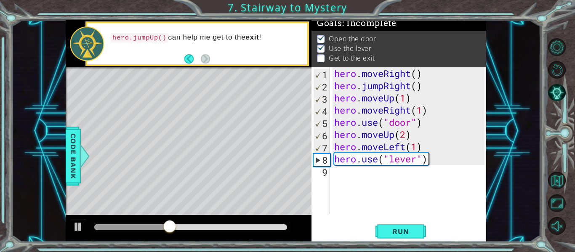
click at [346, 172] on div "hero . moveRight ( ) hero . jumpRight ( ) hero . moveUp ( 1 ) hero . moveRight …" at bounding box center [411, 152] width 156 height 171
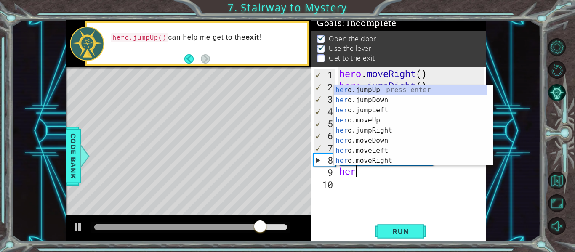
scroll to position [0, 0]
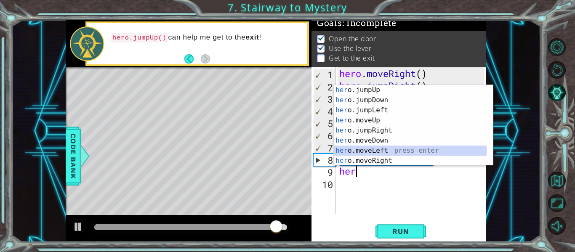
click at [378, 151] on div "her o.jumpUp press enter her o.jumpDown press enter her o.jumpLeft press enter …" at bounding box center [410, 135] width 153 height 101
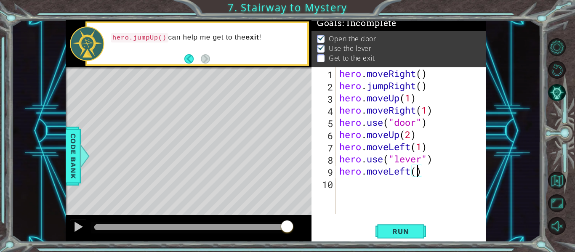
type textarea "hero.moveLeft(2)"
click at [358, 188] on div "hero . moveRight ( ) hero . jumpRight ( ) hero . moveUp ( 1 ) hero . moveRight …" at bounding box center [413, 152] width 151 height 171
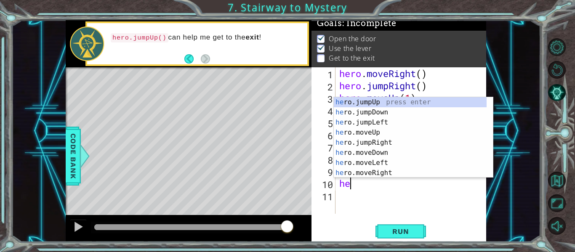
type textarea "her"
click at [373, 103] on div "her o.jumpUp press enter her o.jumpDown press enter her o.jumpLeft press enter …" at bounding box center [410, 147] width 153 height 101
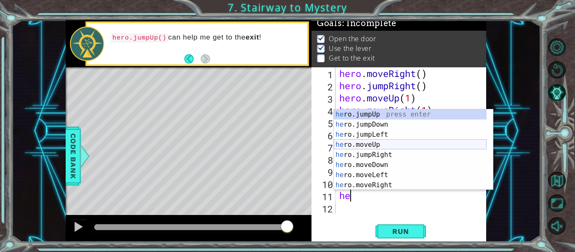
click at [378, 146] on div "he ro.jumpUp press enter he ro.jumpDown press enter he ro.jumpLeft press enter …" at bounding box center [410, 159] width 153 height 101
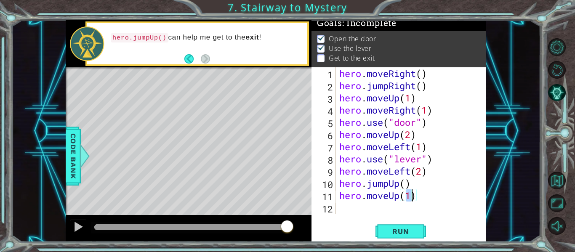
type textarea "hero.moveUp(1)"
click at [350, 214] on div "hero.moveUp(1) 1 2 3 4 5 6 7 8 9 10 11 12 hero . moveRight ( ) hero . jumpRight…" at bounding box center [399, 154] width 175 height 175
click at [346, 211] on div "hero . moveRight ( ) hero . jumpRight ( ) hero . moveUp ( 1 ) hero . moveRight …" at bounding box center [413, 152] width 151 height 171
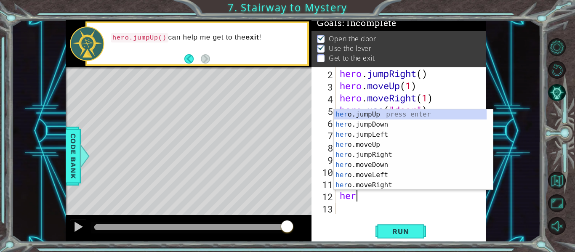
scroll to position [0, 0]
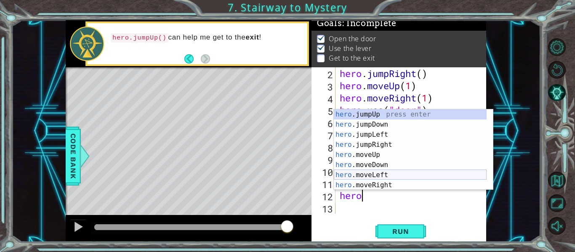
click at [385, 181] on div "hero .jumpUp press enter hero .jumpDown press enter hero .jumpLeft press enter …" at bounding box center [410, 159] width 153 height 101
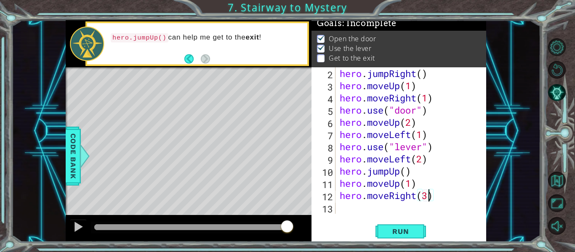
scroll to position [0, 4]
type textarea "hero.moveRight(3)"
click at [417, 237] on button "Run" at bounding box center [401, 231] width 51 height 17
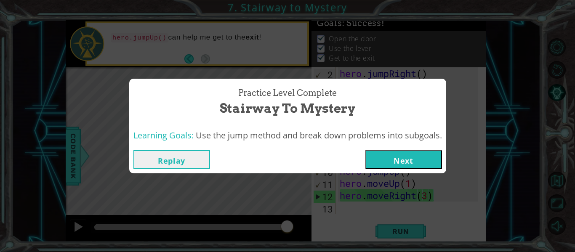
click at [417, 158] on button "Next" at bounding box center [403, 159] width 77 height 19
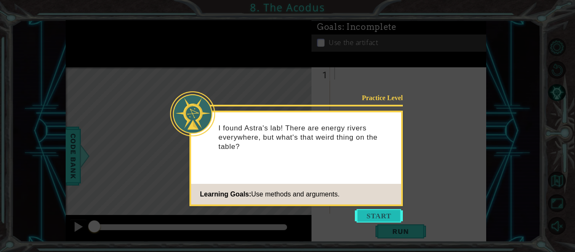
click at [381, 216] on button "Start" at bounding box center [379, 215] width 48 height 13
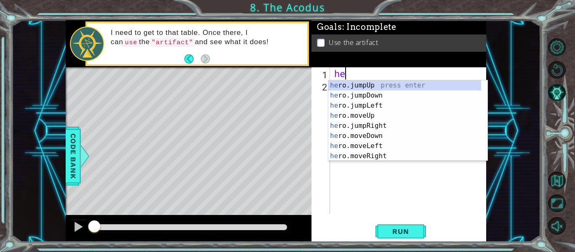
scroll to position [0, 0]
click at [378, 114] on div "her o.jumpUp press enter her o.jumpDown press enter her o.jumpLeft press enter …" at bounding box center [404, 130] width 153 height 101
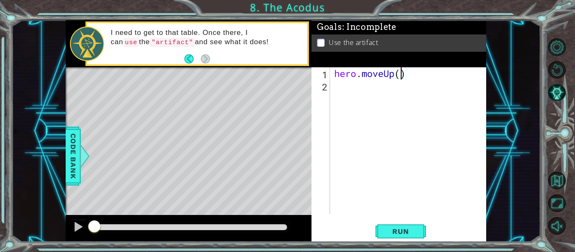
type textarea "hero.moveUp(2)"
click at [352, 84] on div "hero . moveUp ( 2 )" at bounding box center [411, 152] width 156 height 171
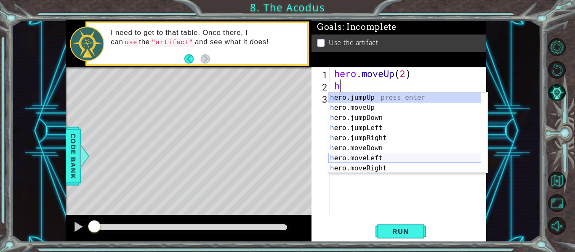
click at [382, 159] on div "h ero.jumpUp press enter h ero.moveUp press enter h ero.jumpDown press enter h …" at bounding box center [404, 143] width 153 height 101
type textarea "hero.moveLeft(1)"
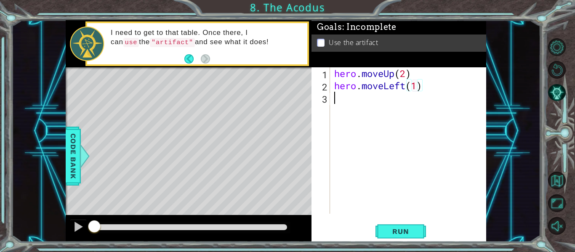
click at [346, 101] on div "hero . moveUp ( 2 ) hero . moveLeft ( 1 )" at bounding box center [411, 152] width 156 height 171
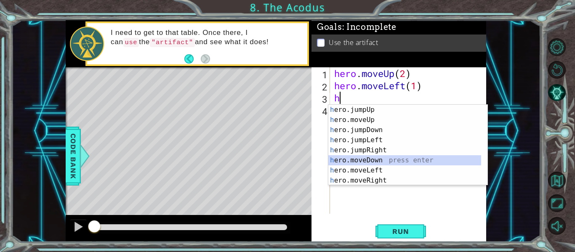
click at [378, 162] on div "h ero.jumpUp press enter h ero.moveUp press enter h ero.jumpDown press enter h …" at bounding box center [404, 155] width 153 height 101
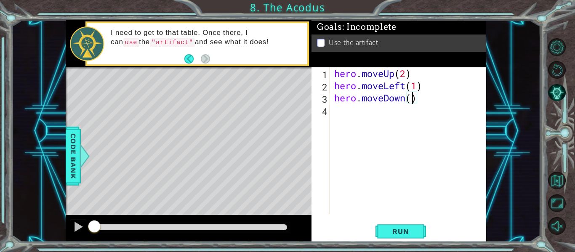
type textarea "hero.moveDown(2)"
click at [338, 114] on div "hero . moveUp ( 2 ) hero . moveLeft ( 1 ) hero . moveDown ( 2 )" at bounding box center [411, 152] width 156 height 171
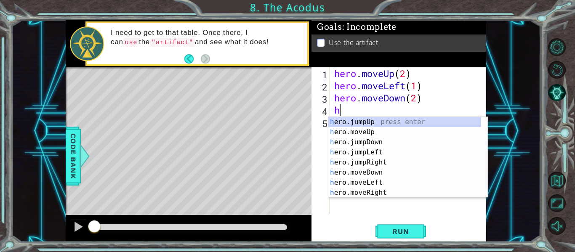
type textarea "he"
click at [378, 141] on div "he ro.jumpUp press enter he ro.jumpDown press enter he ro.jumpLeft press enter …" at bounding box center [404, 167] width 153 height 101
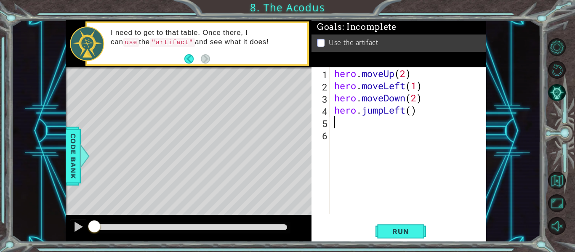
click at [411, 114] on div "hero . moveUp ( 2 ) hero . moveLeft ( 1 ) hero . moveDown ( 2 ) hero . jumpLeft…" at bounding box center [411, 152] width 156 height 171
type textarea "hero.jumpLeft(1)"
click at [338, 123] on div "hero . moveUp ( 2 ) hero . moveLeft ( 1 ) hero . moveDown ( 2 ) hero . jumpLeft…" at bounding box center [411, 152] width 156 height 171
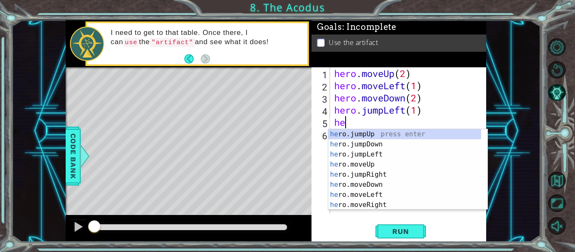
scroll to position [0, 0]
click at [374, 164] on div "her o.jumpUp press enter her o.jumpDown press enter her o.jumpLeft press enter …" at bounding box center [404, 179] width 153 height 101
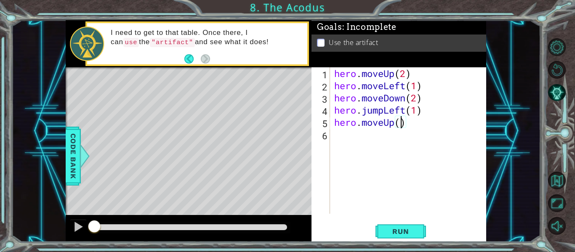
type textarea "hero.moveUp(2)"
click at [349, 138] on div "hero . moveUp ( 2 ) hero . moveLeft ( 1 ) hero . moveDown ( 2 ) hero . jumpLeft…" at bounding box center [411, 152] width 156 height 171
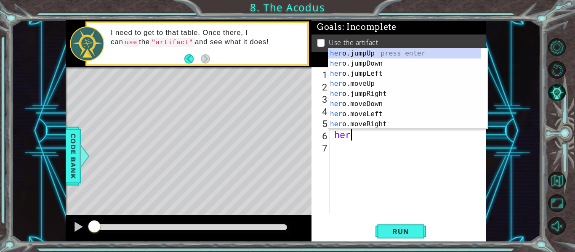
scroll to position [0, 0]
click at [381, 123] on div "hero .jumpUp press enter hero .jumpDown press enter hero .jumpLeft press enter …" at bounding box center [404, 98] width 153 height 101
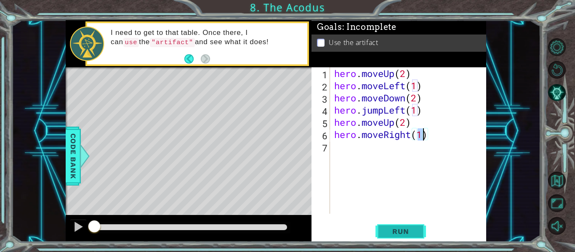
type textarea "hero.moveRight(1)"
click at [399, 228] on span "Run" at bounding box center [400, 231] width 33 height 8
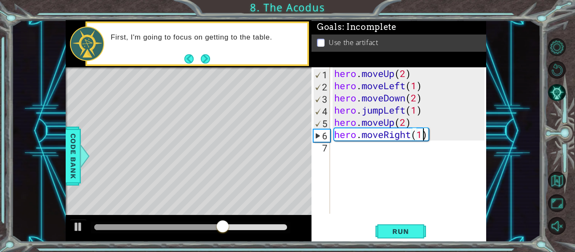
click at [354, 160] on div "hero . moveUp ( 2 ) hero . moveLeft ( 1 ) hero . moveDown ( 2 ) hero . jumpLeft…" at bounding box center [411, 152] width 156 height 171
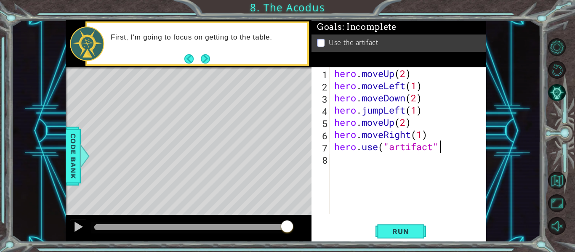
scroll to position [0, 5]
type textarea "hero.use("artifact")"
click at [394, 233] on span "Run" at bounding box center [400, 231] width 33 height 8
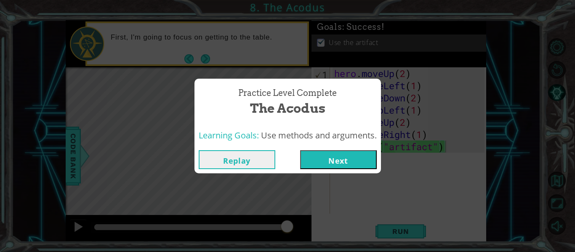
click at [343, 152] on button "Next" at bounding box center [338, 159] width 77 height 19
